Goal: Navigation & Orientation: Understand site structure

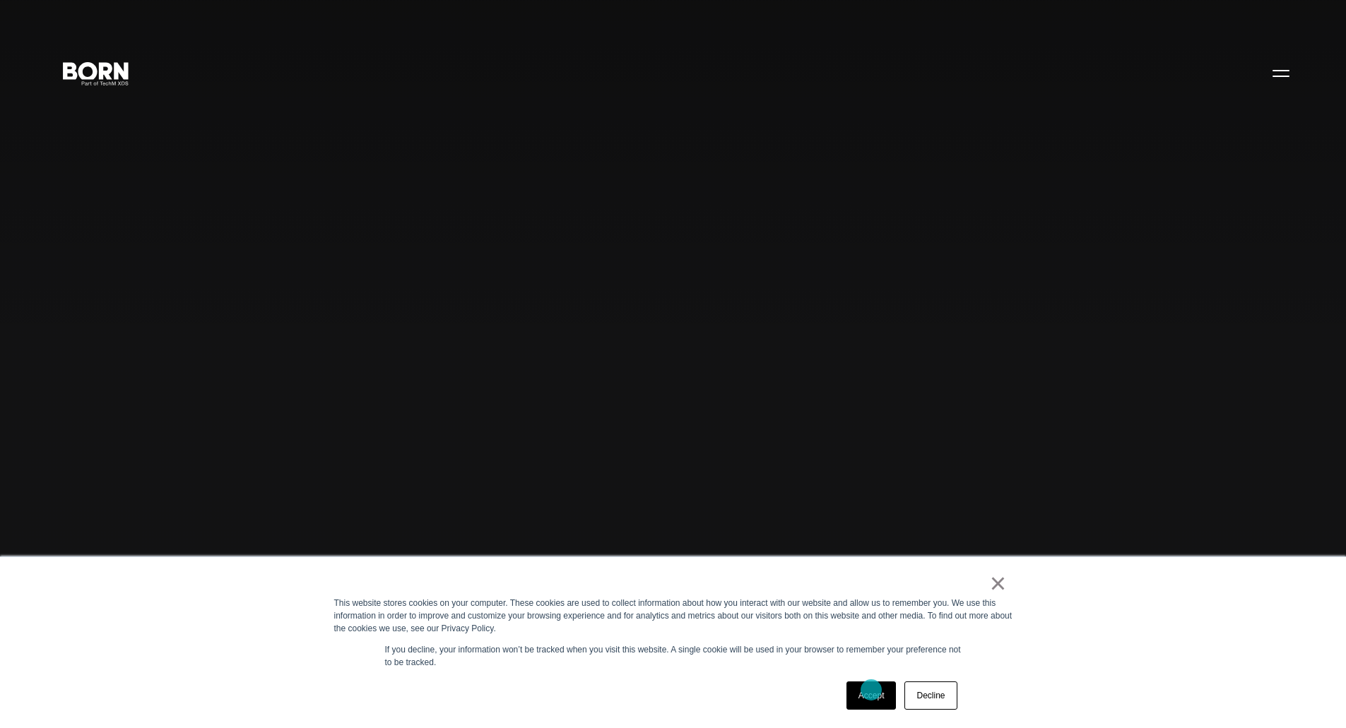
click at [871, 690] on link "Accept" at bounding box center [871, 696] width 50 height 28
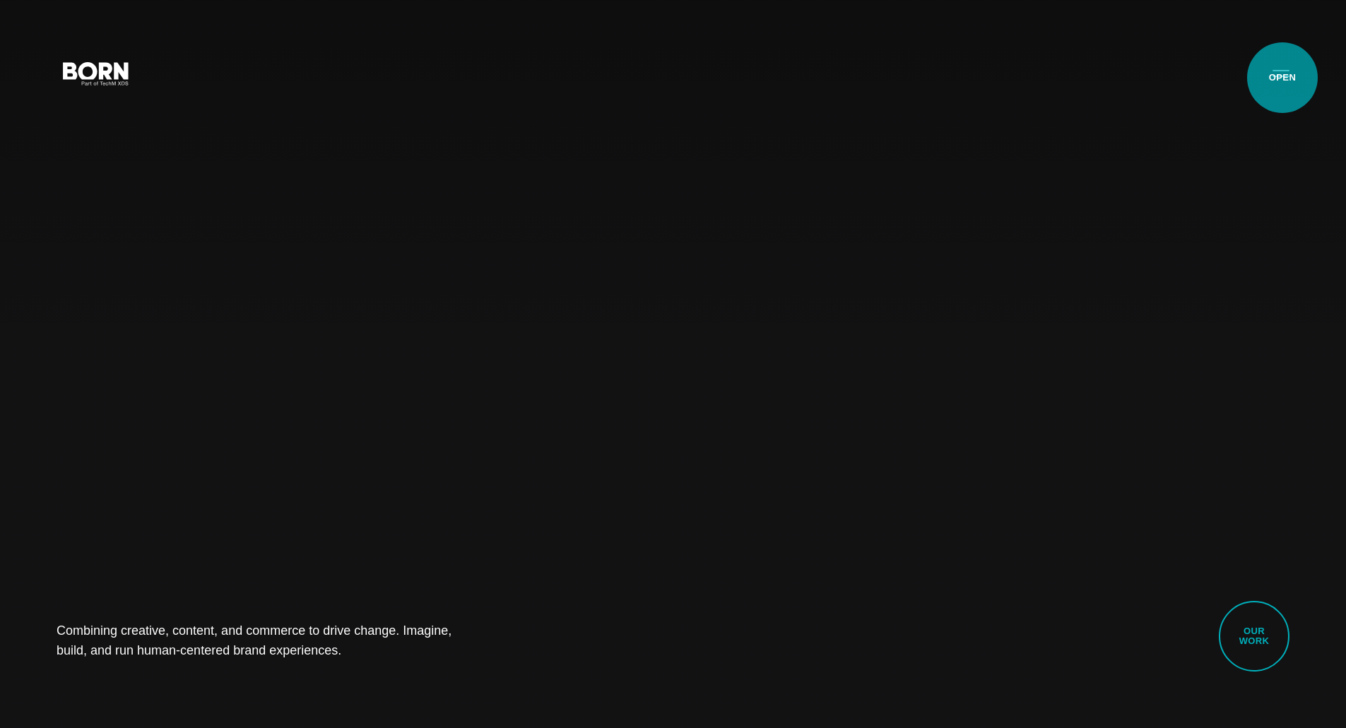
click at [1282, 78] on button "Primary Menu" at bounding box center [1281, 73] width 34 height 30
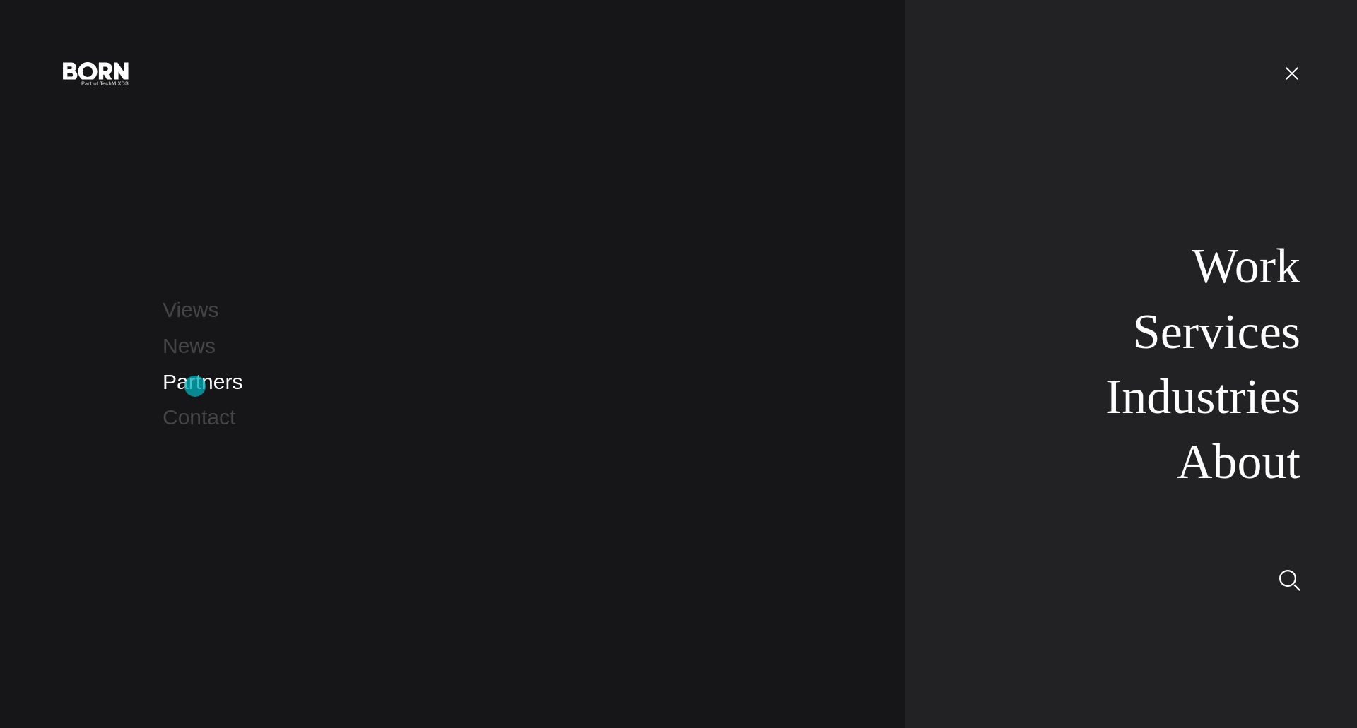
click at [195, 386] on link "Partners" at bounding box center [203, 381] width 80 height 23
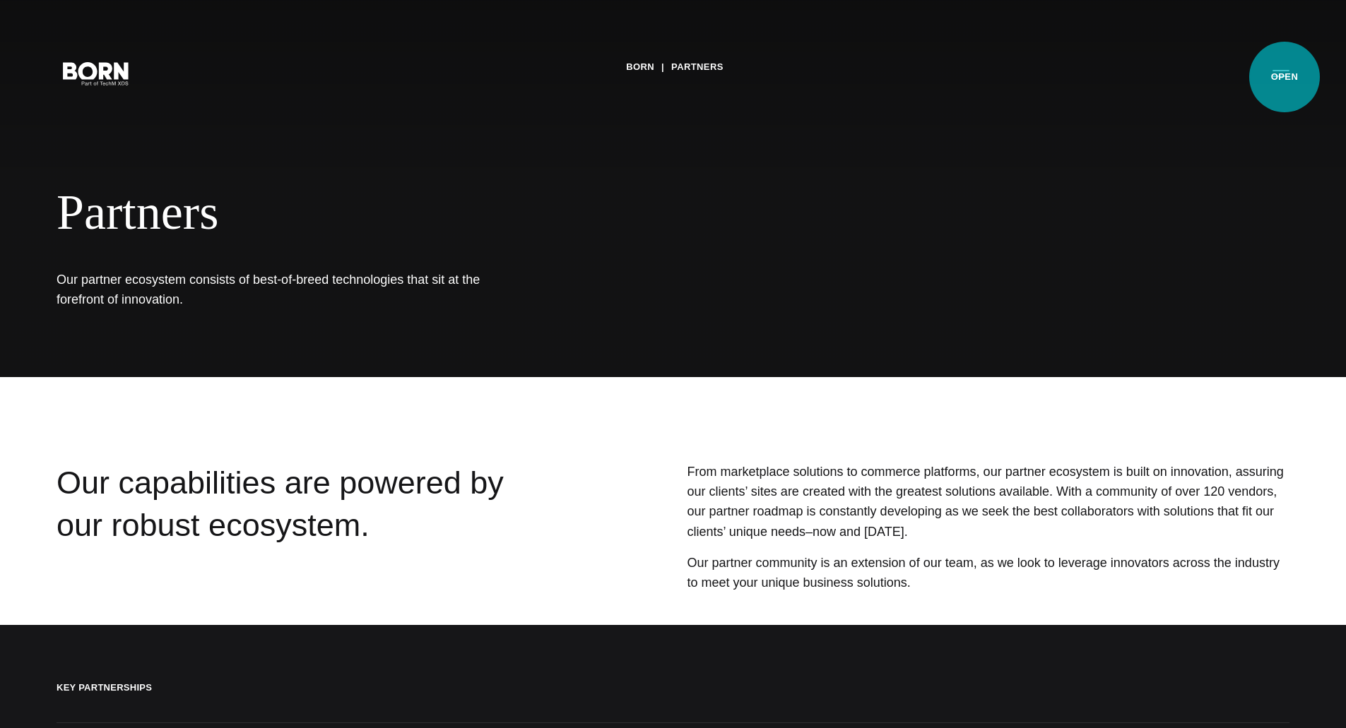
click at [1284, 77] on button "Primary Menu" at bounding box center [1281, 73] width 34 height 30
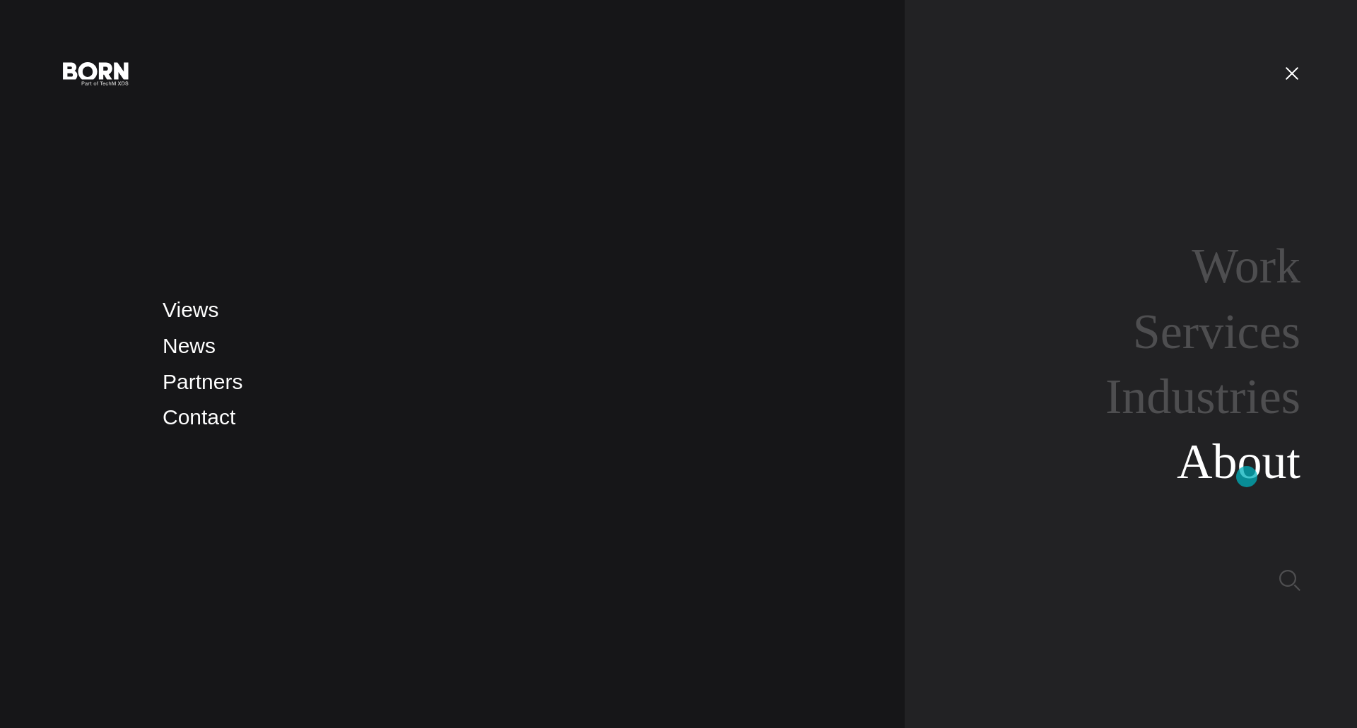
click at [1246, 477] on link "About" at bounding box center [1238, 462] width 124 height 54
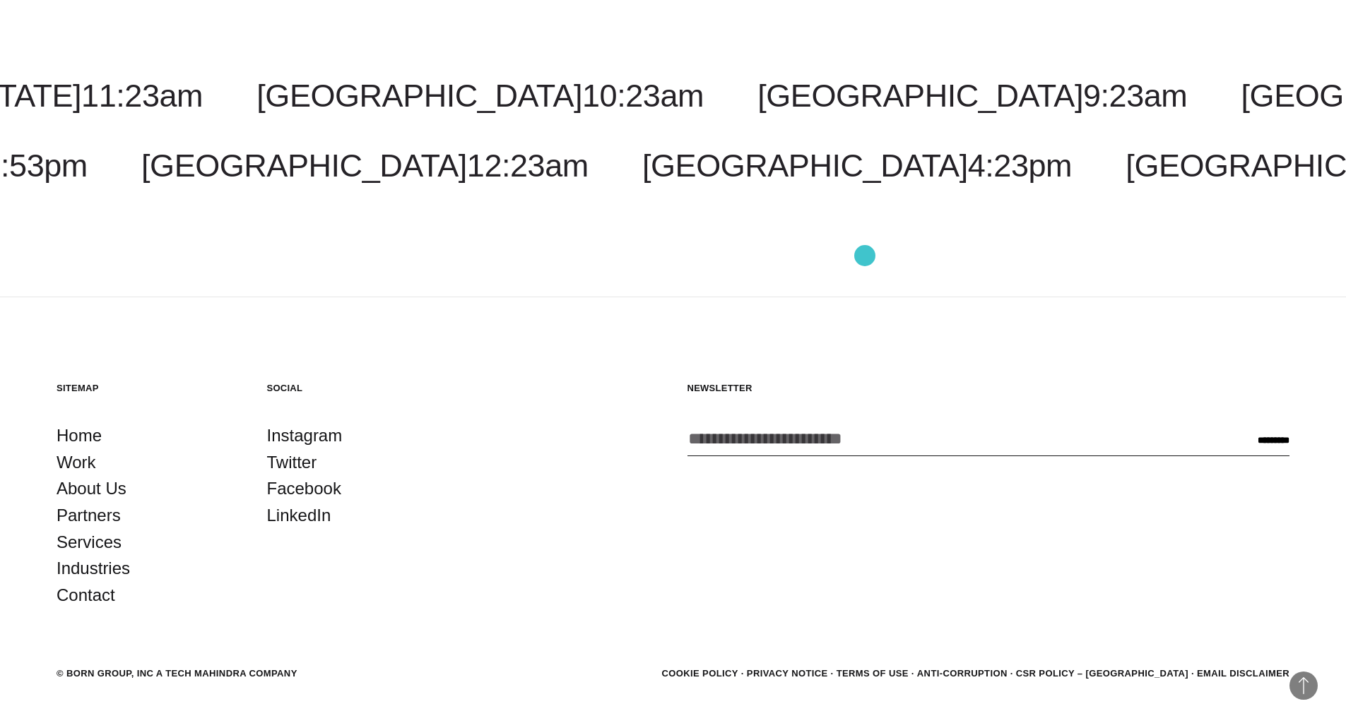
scroll to position [5625, 0]
